Goal: Check status: Check status

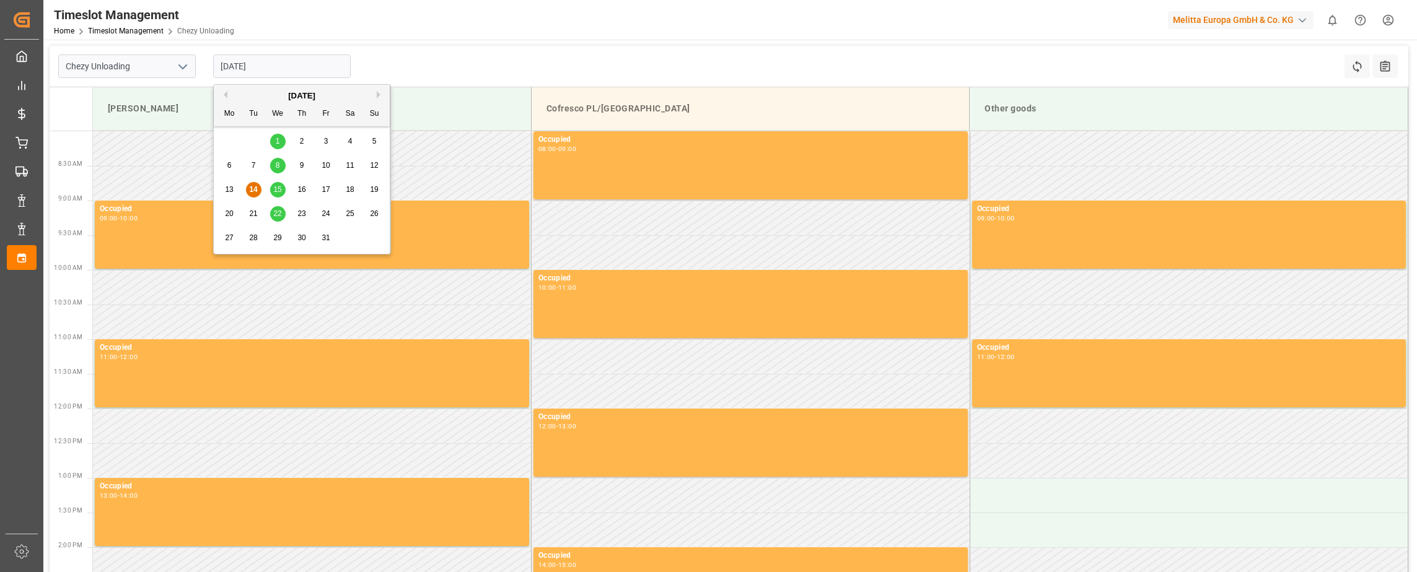
click at [231, 69] on input "[DATE]" at bounding box center [282, 67] width 138 height 24
click at [300, 189] on span "16" at bounding box center [301, 189] width 8 height 9
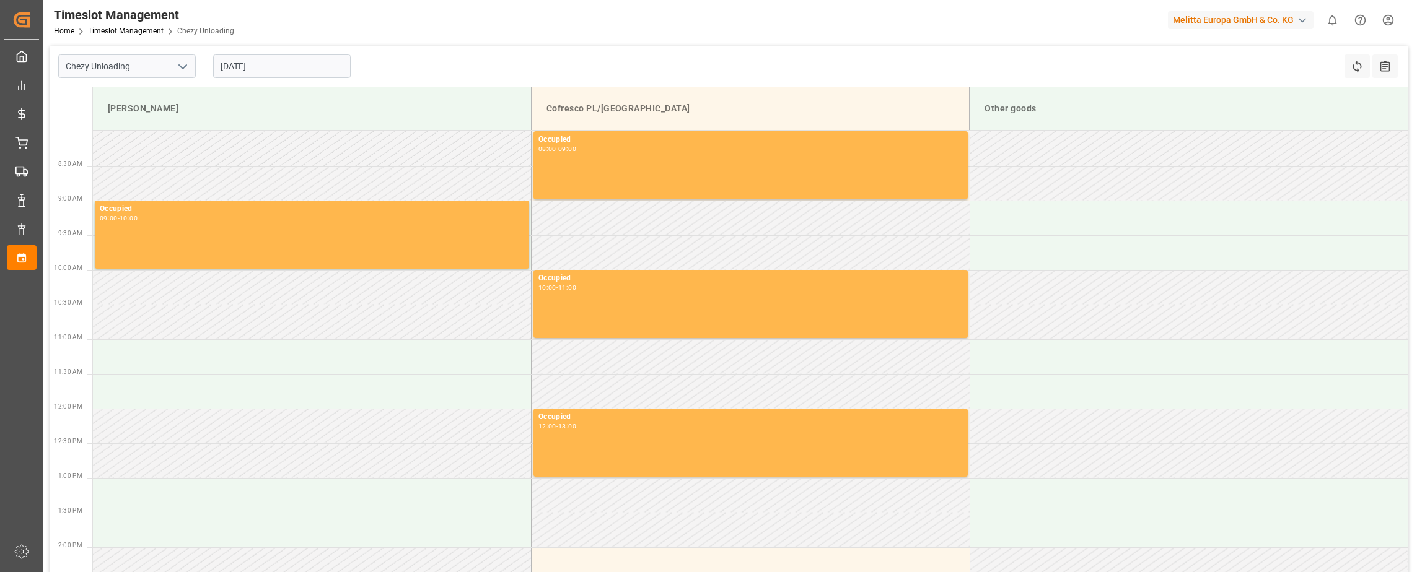
click at [232, 69] on input "[DATE]" at bounding box center [282, 67] width 138 height 24
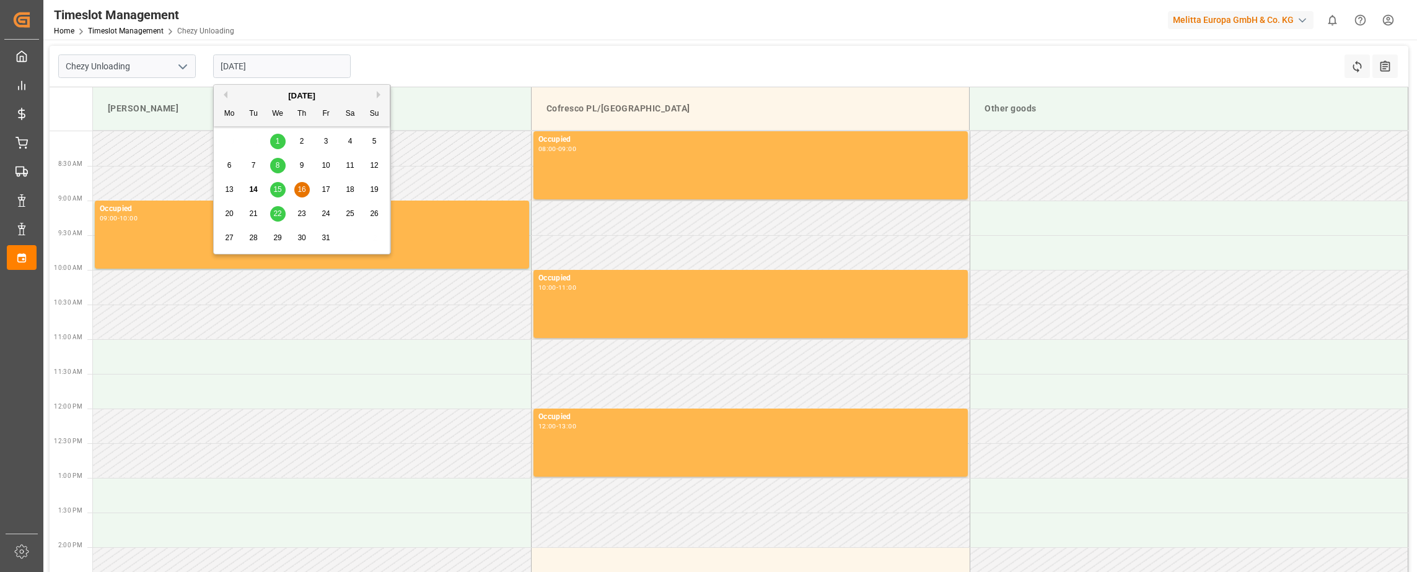
click at [274, 190] on span "15" at bounding box center [277, 189] width 8 height 9
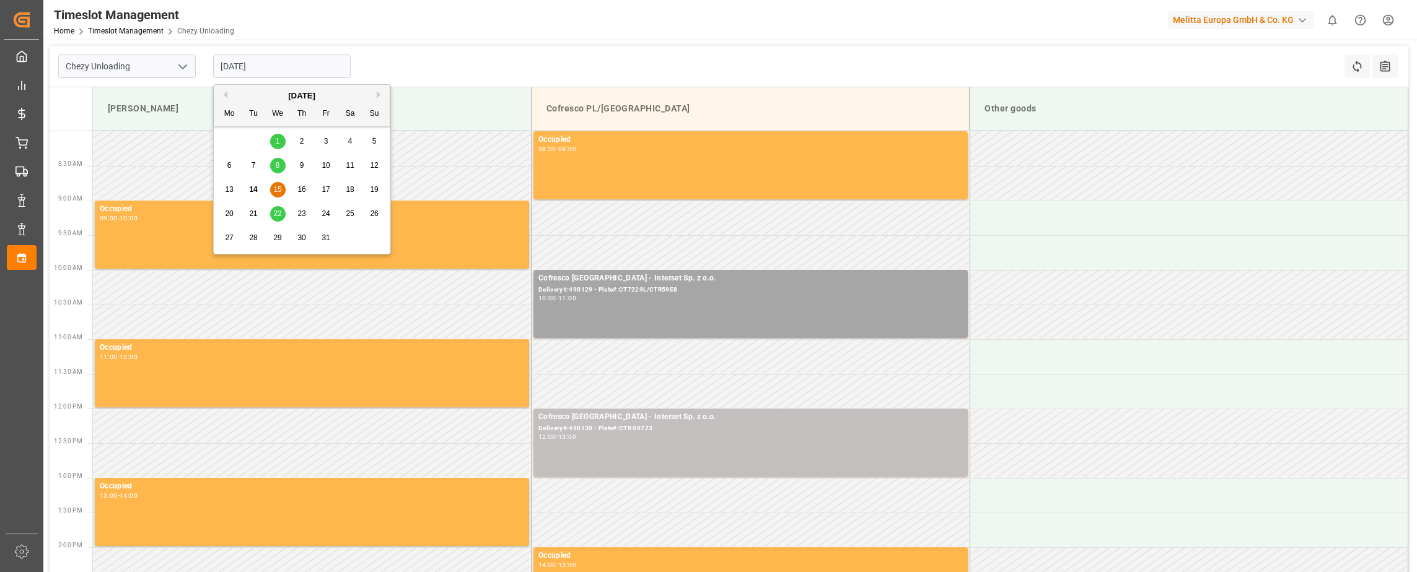
click at [230, 65] on input "[DATE]" at bounding box center [282, 67] width 138 height 24
click at [279, 210] on span "22" at bounding box center [277, 213] width 8 height 9
type input "[DATE]"
